Goal: Task Accomplishment & Management: Use online tool/utility

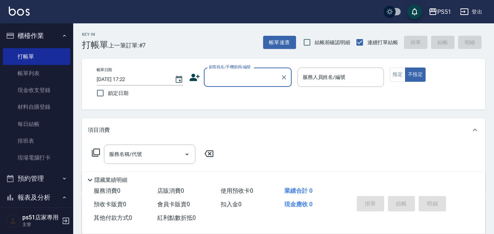
click at [234, 78] on input "顧客姓名/手機號碼/編號" at bounding box center [242, 77] width 70 height 13
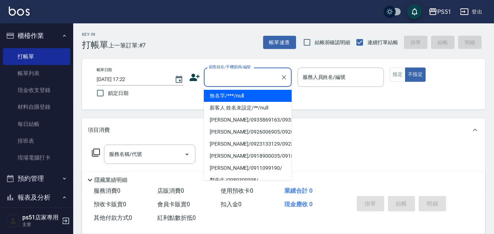
click at [234, 96] on li "無名字/***/null" at bounding box center [248, 96] width 88 height 12
type input "無名字/***/null"
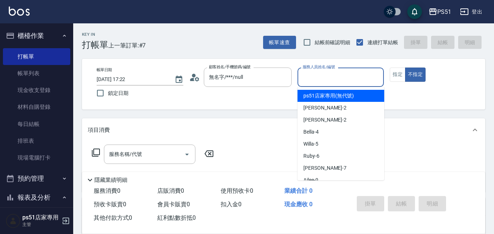
click at [327, 83] on input "服務人員姓名/編號" at bounding box center [341, 77] width 80 height 13
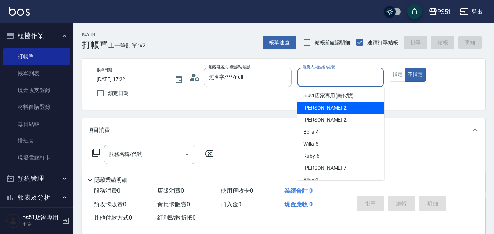
click at [325, 107] on span "[PERSON_NAME] -2" at bounding box center [324, 108] width 43 height 8
type input "[PERSON_NAME]-2"
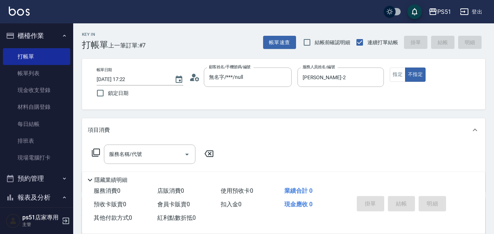
click at [97, 148] on div "服務名稱/代號 服務名稱/代號" at bounding box center [153, 154] width 130 height 19
click at [94, 156] on icon at bounding box center [95, 152] width 9 height 9
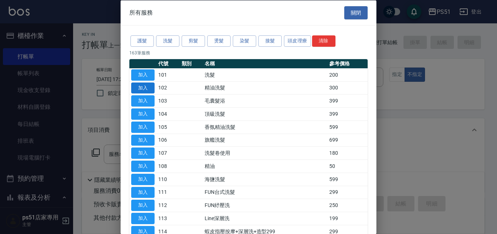
click at [142, 83] on button "加入" at bounding box center [142, 87] width 23 height 11
type input "精油洗髮(102)"
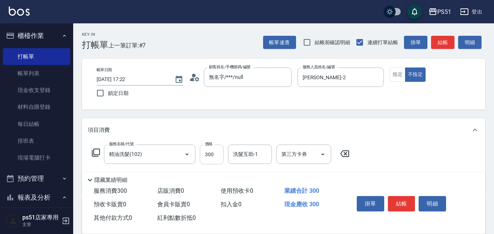
click at [213, 154] on input "300" at bounding box center [212, 155] width 24 height 20
type input "400"
click at [404, 196] on button "結帳" at bounding box center [401, 203] width 27 height 15
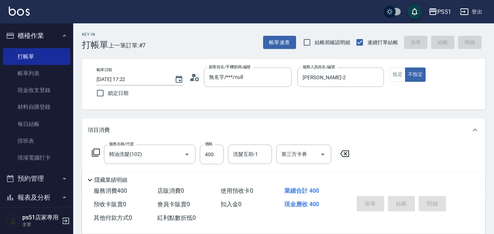
type input "[DATE] 17:59"
